Goal: Task Accomplishment & Management: Manage account settings

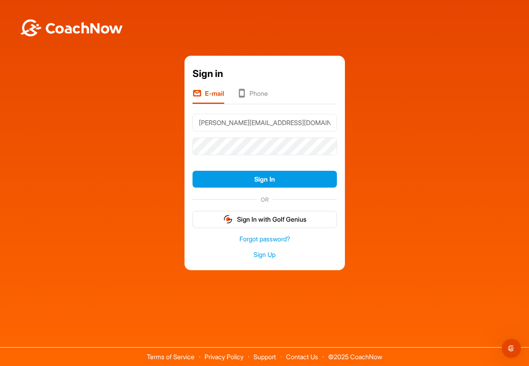
type input "[PERSON_NAME][EMAIL_ADDRESS][DOMAIN_NAME]"
click at [324, 158] on div at bounding box center [265, 146] width 145 height 24
click at [272, 238] on link "Forgot password?" at bounding box center [265, 239] width 145 height 9
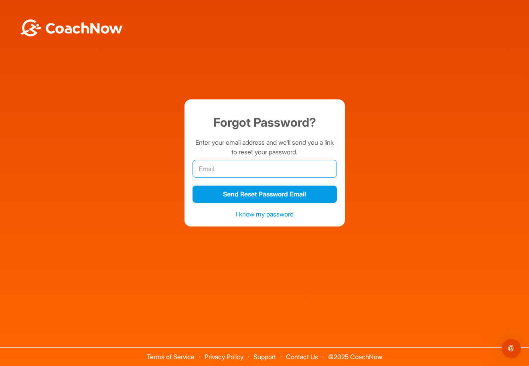
click at [217, 168] on input "email" at bounding box center [265, 169] width 145 height 18
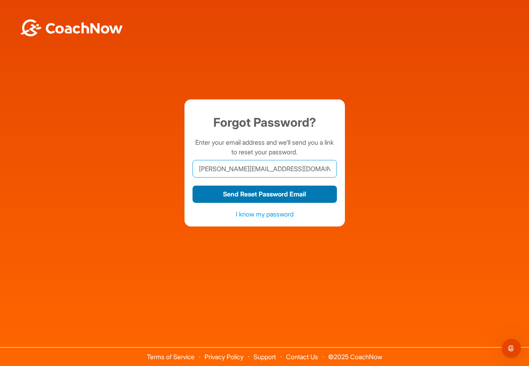
type input "[PERSON_NAME][EMAIL_ADDRESS][DOMAIN_NAME]"
click at [239, 191] on button "Send Reset Password Email" at bounding box center [265, 194] width 145 height 17
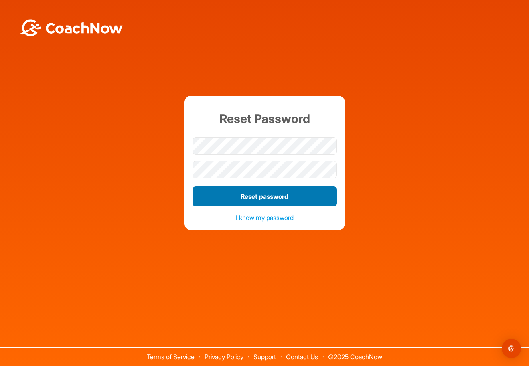
click at [250, 193] on button "Reset password" at bounding box center [265, 197] width 145 height 20
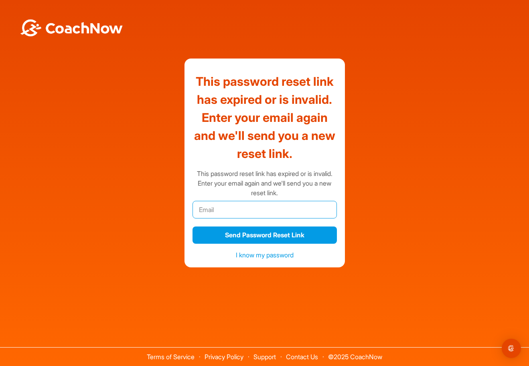
click at [245, 211] on input "email" at bounding box center [265, 210] width 145 height 18
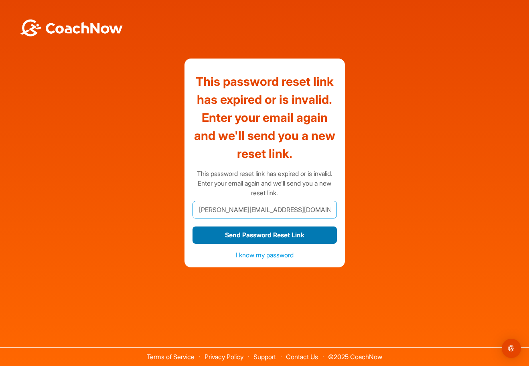
type input "[PERSON_NAME][EMAIL_ADDRESS][DOMAIN_NAME]"
click at [257, 233] on button "Send Password Reset Link" at bounding box center [265, 235] width 145 height 17
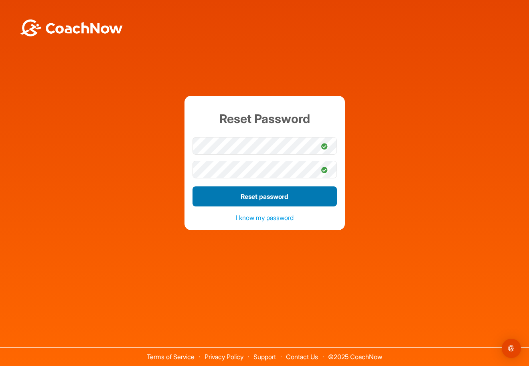
click at [301, 195] on button "Reset password" at bounding box center [265, 197] width 145 height 20
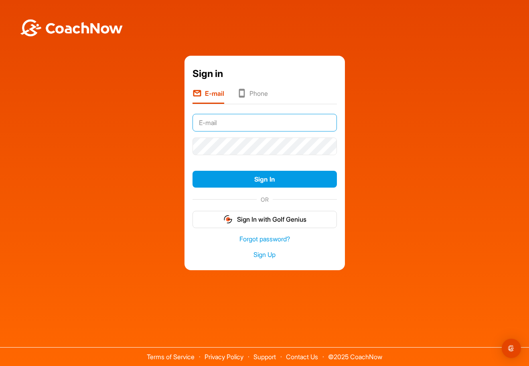
type input "[PERSON_NAME][EMAIL_ADDRESS][DOMAIN_NAME]"
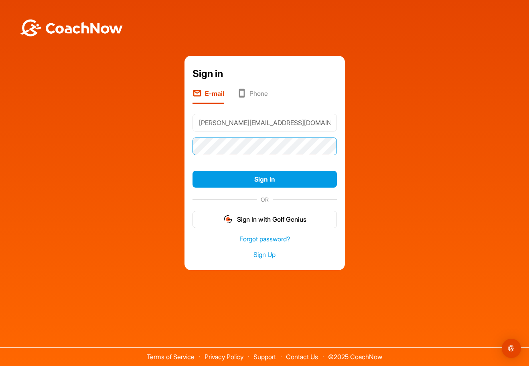
click at [265, 179] on button "Sign In" at bounding box center [265, 179] width 145 height 17
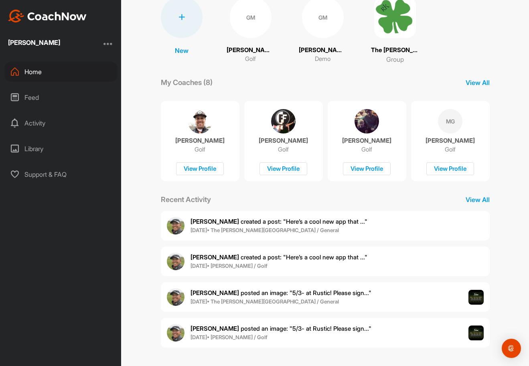
scroll to position [67, 0]
click at [45, 96] on div "Feed" at bounding box center [60, 98] width 113 height 20
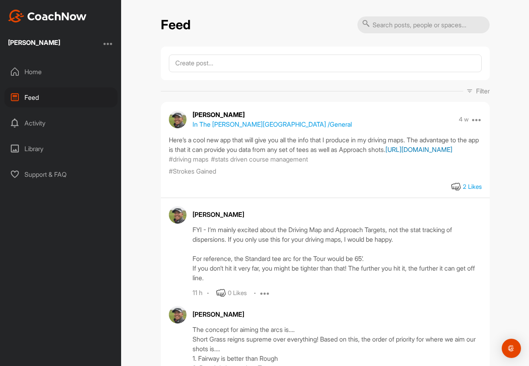
click at [386, 154] on link "https://apps.apple.com/us/app/shot-pattern-golf-gps/id6447127454" at bounding box center [419, 150] width 67 height 8
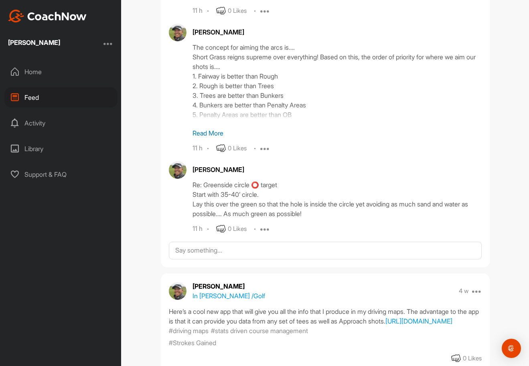
scroll to position [293, 0]
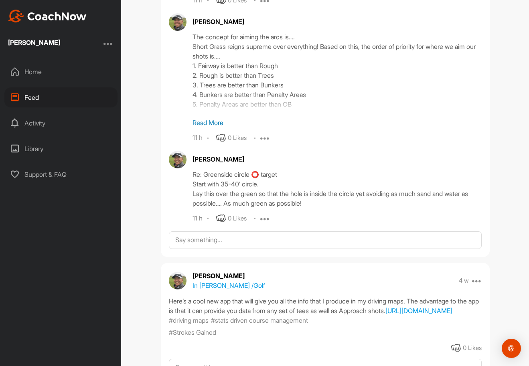
click at [210, 128] on p "Read More" at bounding box center [337, 123] width 289 height 10
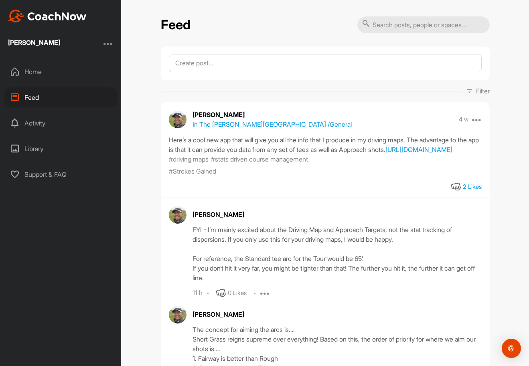
scroll to position [0, 0]
